Goal: Book appointment/travel/reservation

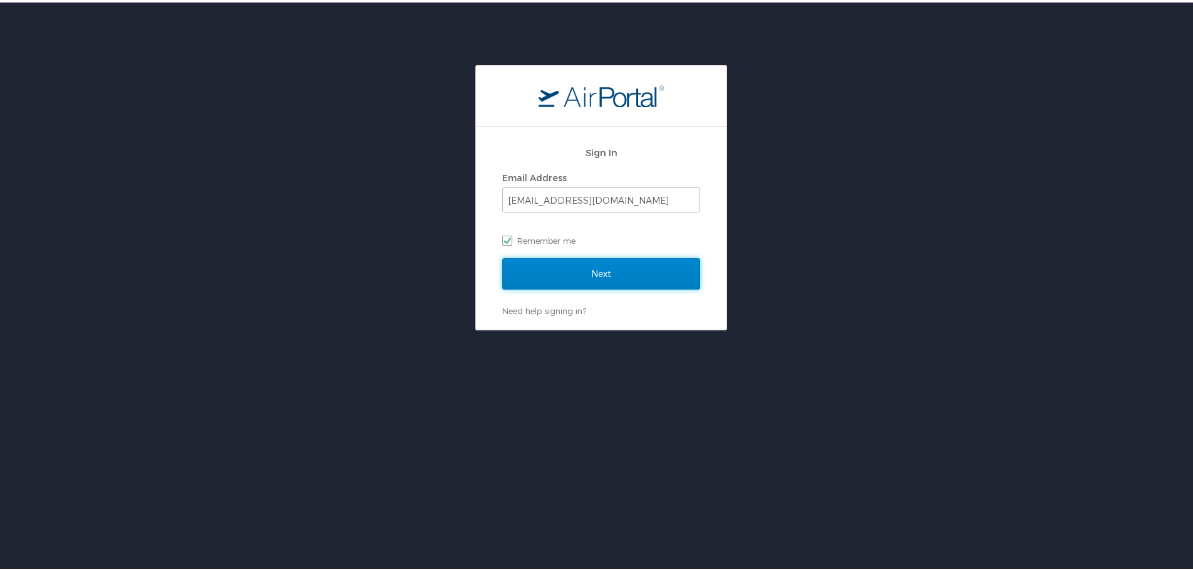
click at [576, 278] on input "Next" at bounding box center [601, 271] width 198 height 31
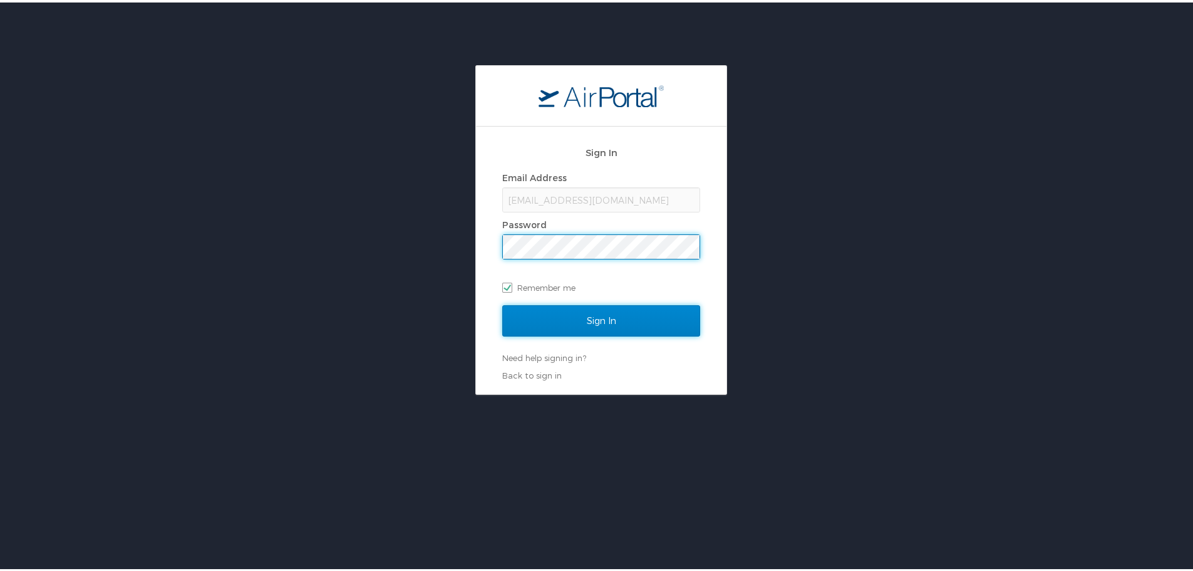
click at [615, 318] on input "Sign In" at bounding box center [601, 318] width 198 height 31
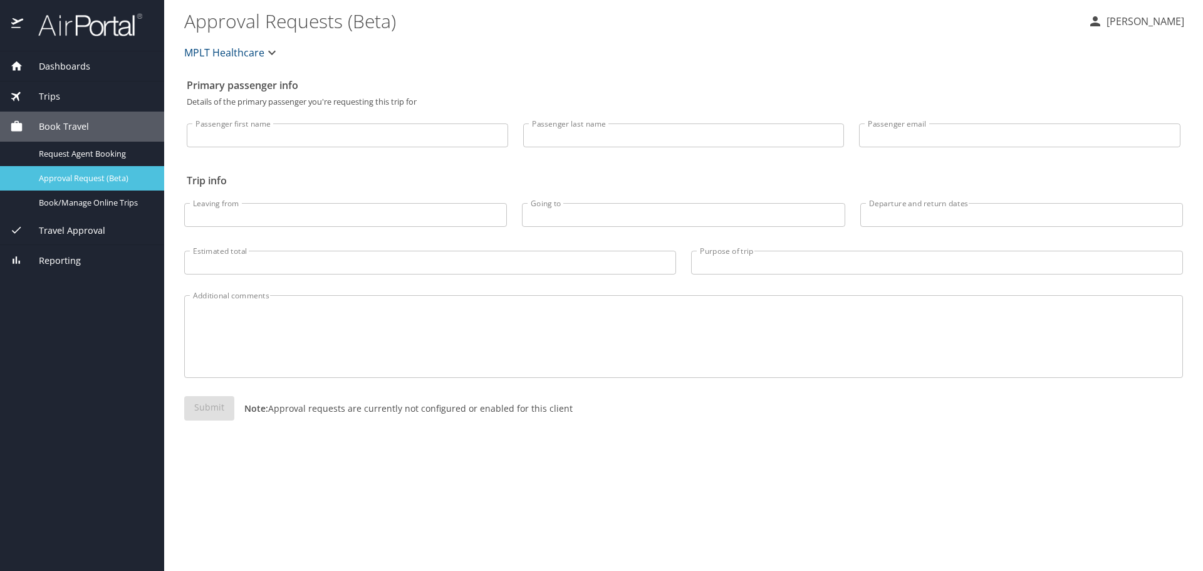
click at [111, 190] on link "Approval Request (Beta)" at bounding box center [82, 178] width 164 height 24
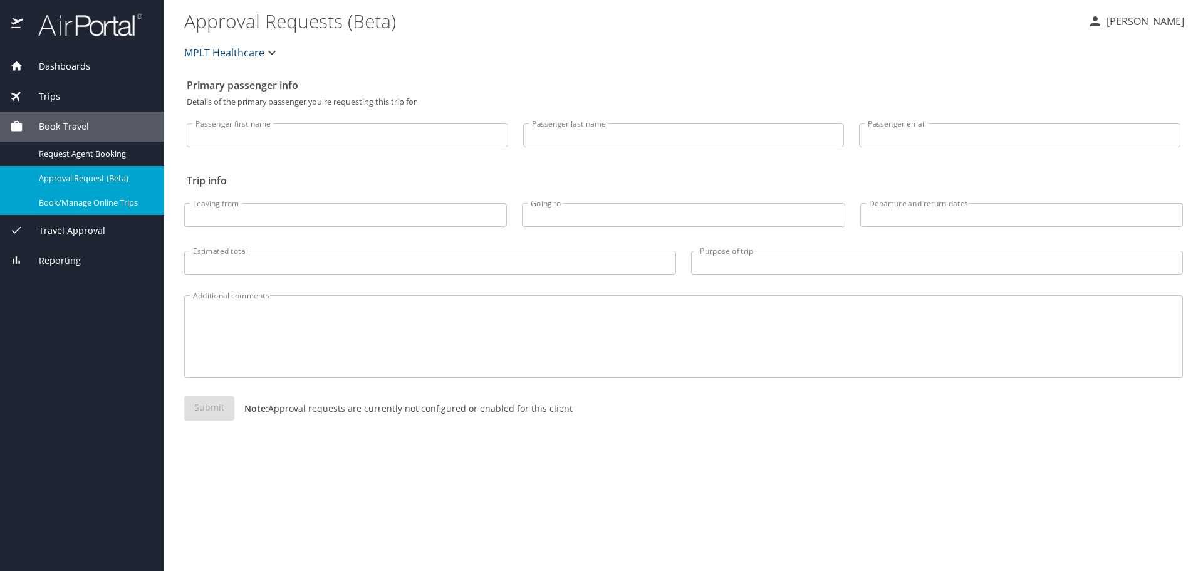
click at [101, 195] on div "Book/Manage Online Trips" at bounding box center [82, 202] width 144 height 14
